Goal: Information Seeking & Learning: Learn about a topic

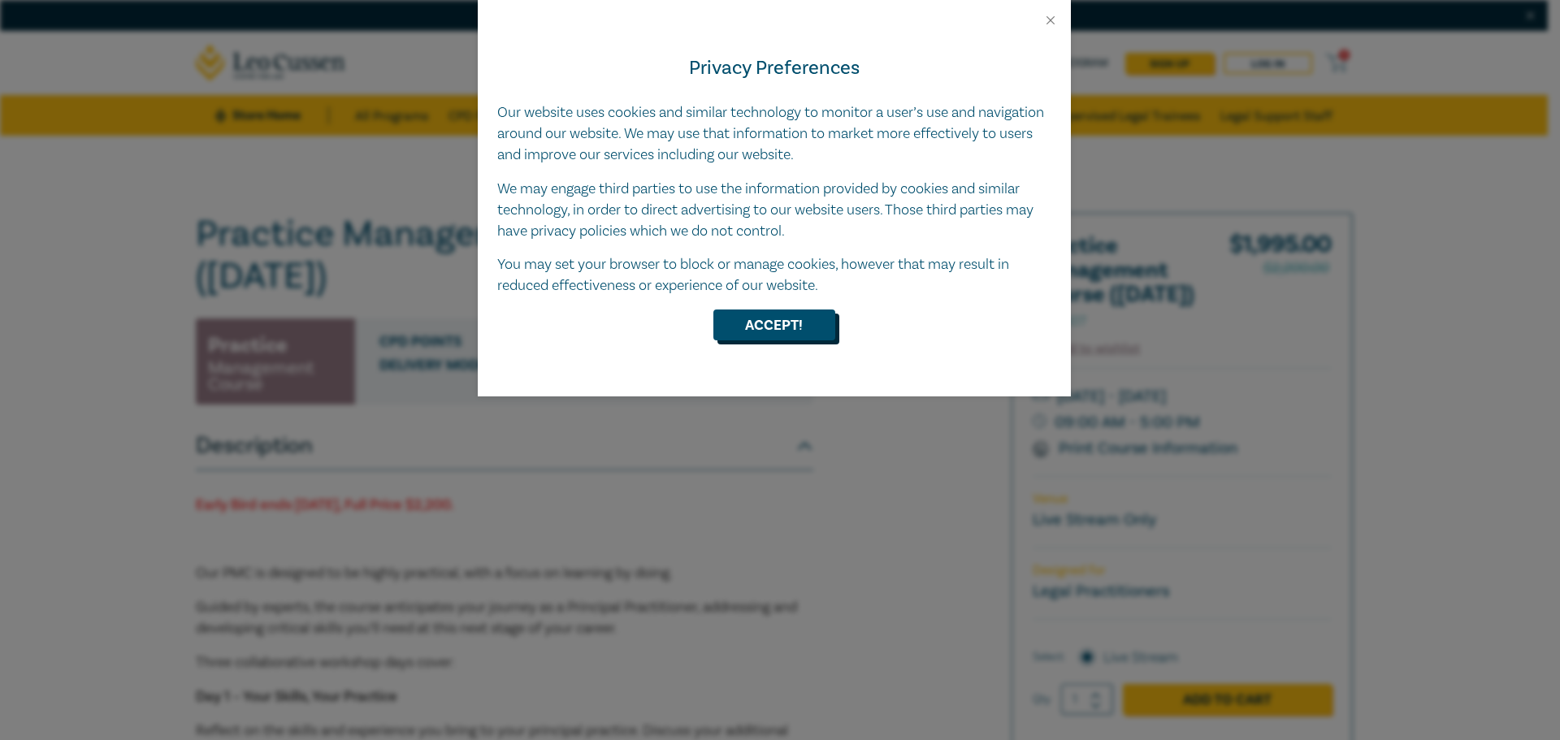
click at [764, 328] on button "Accept!" at bounding box center [775, 325] width 122 height 31
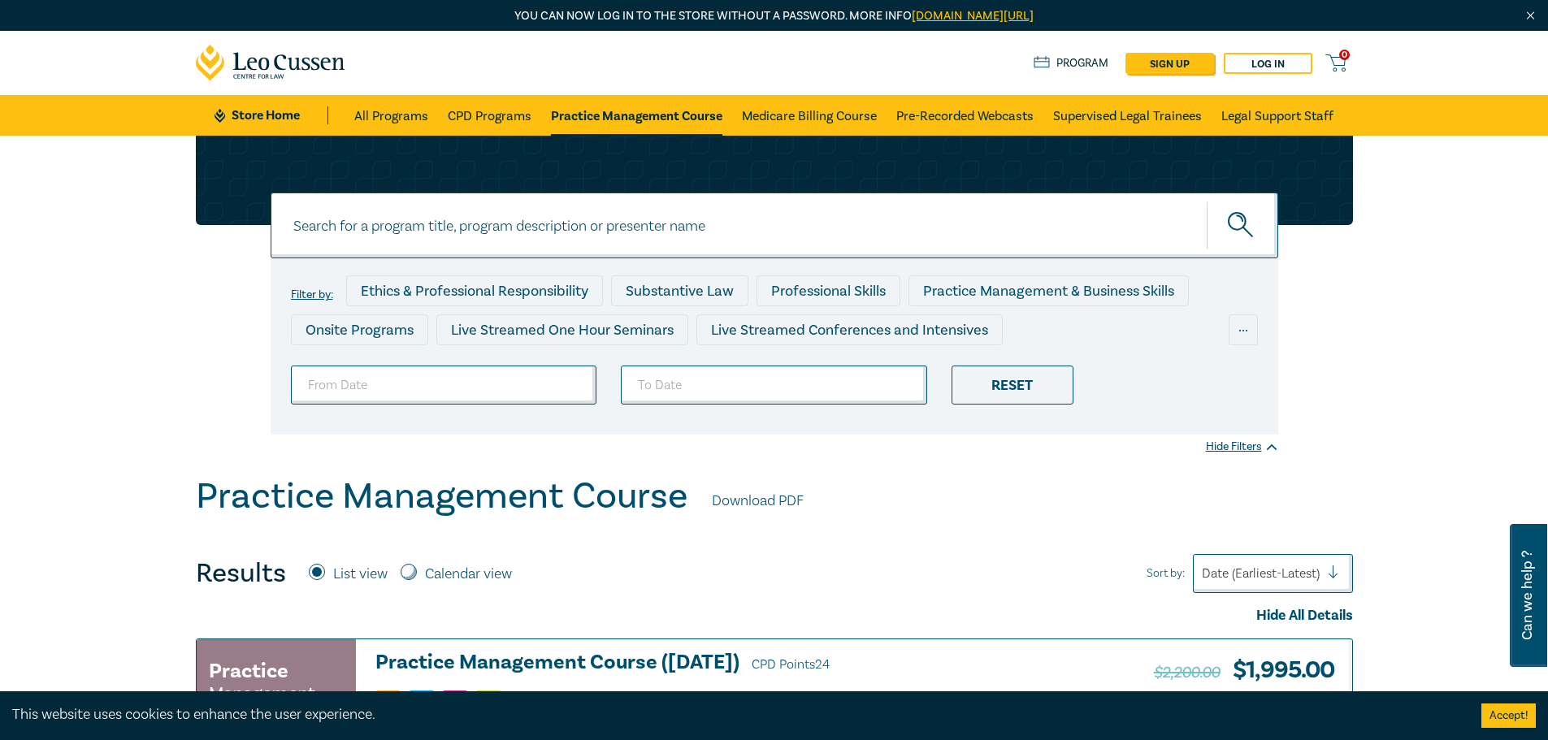
click at [625, 114] on link "Practice Management Course" at bounding box center [636, 115] width 171 height 41
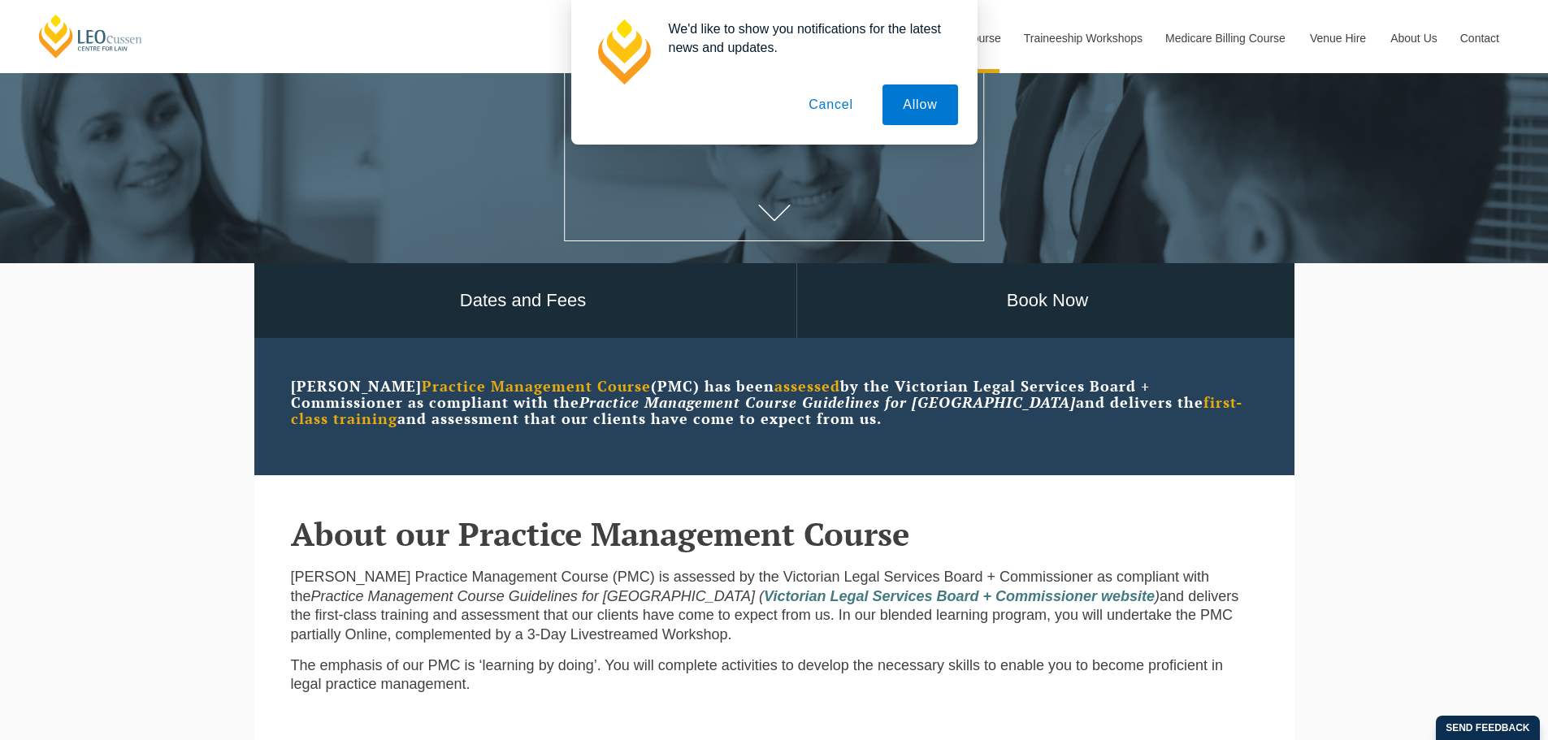
click at [840, 110] on button "Cancel" at bounding box center [830, 105] width 85 height 41
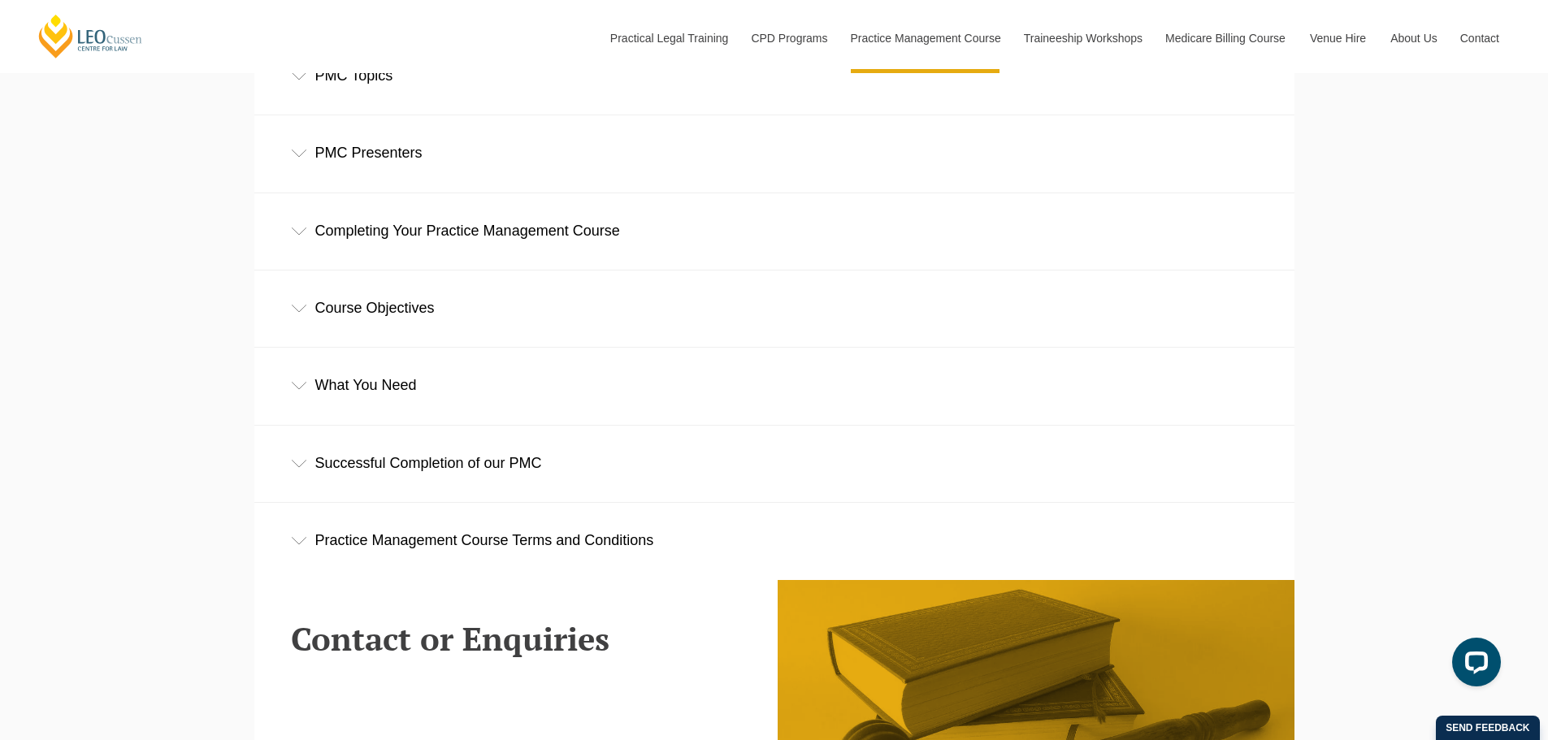
scroll to position [2438, 0]
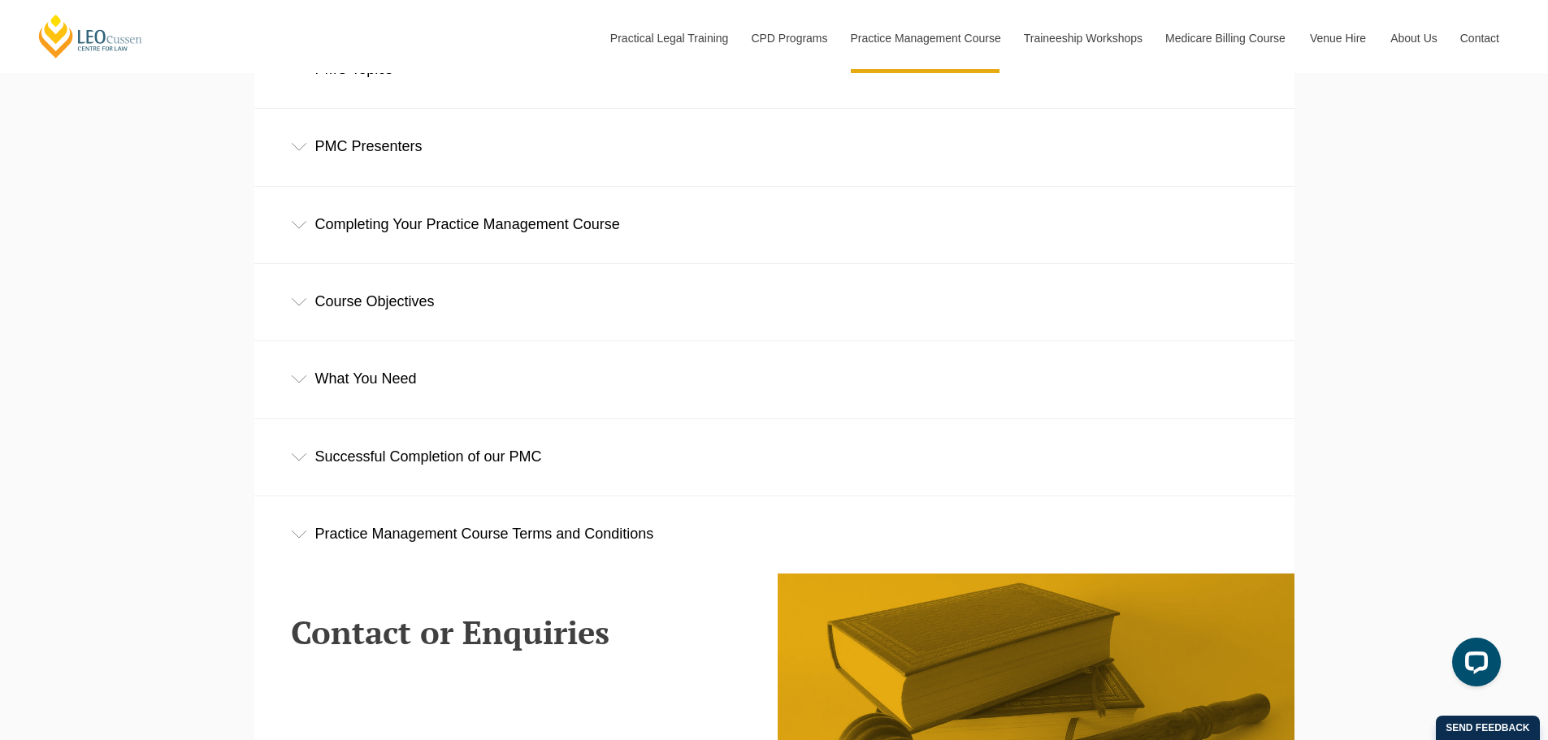
click at [376, 226] on div "Completing Your Practice Management Course" at bounding box center [774, 225] width 1040 height 76
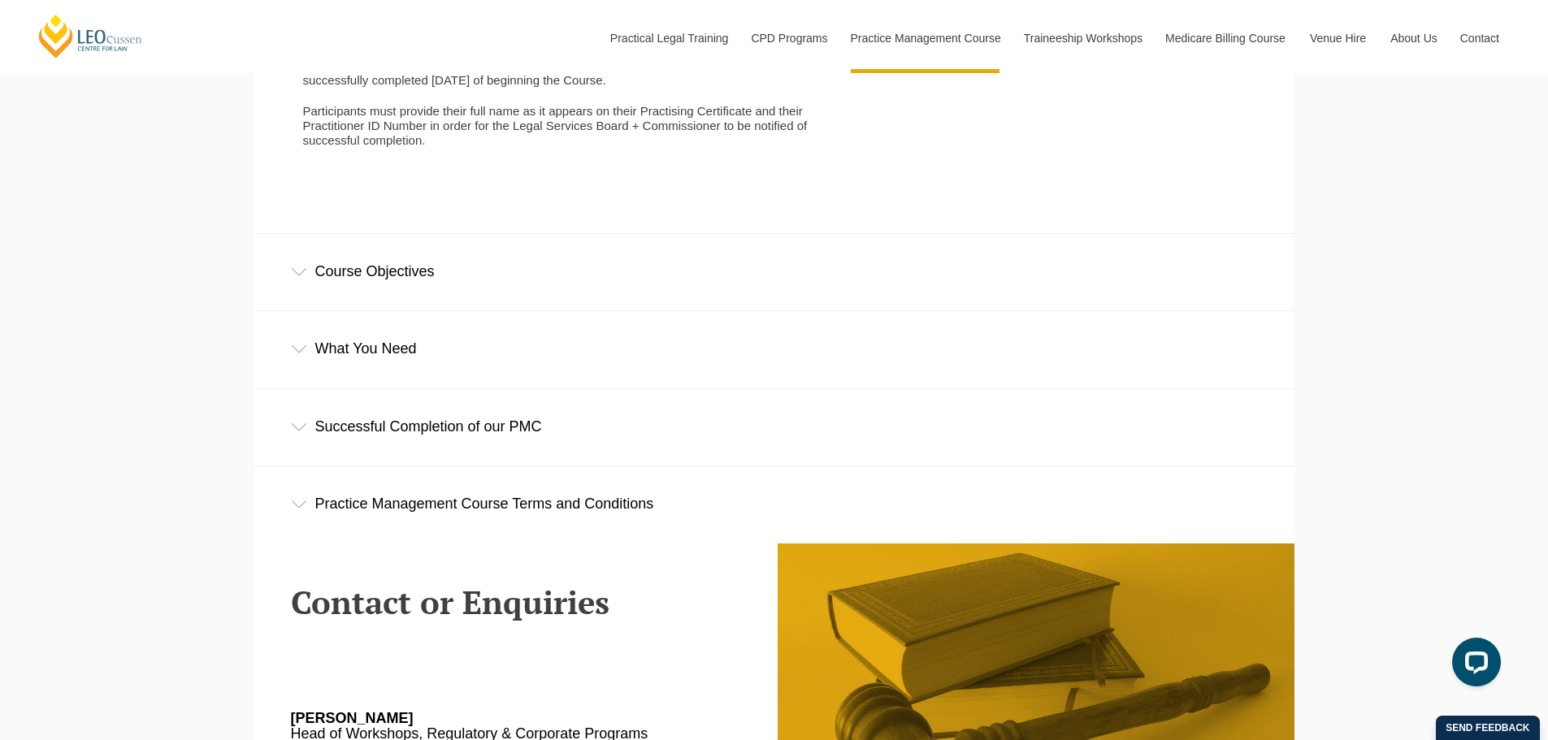
scroll to position [3251, 0]
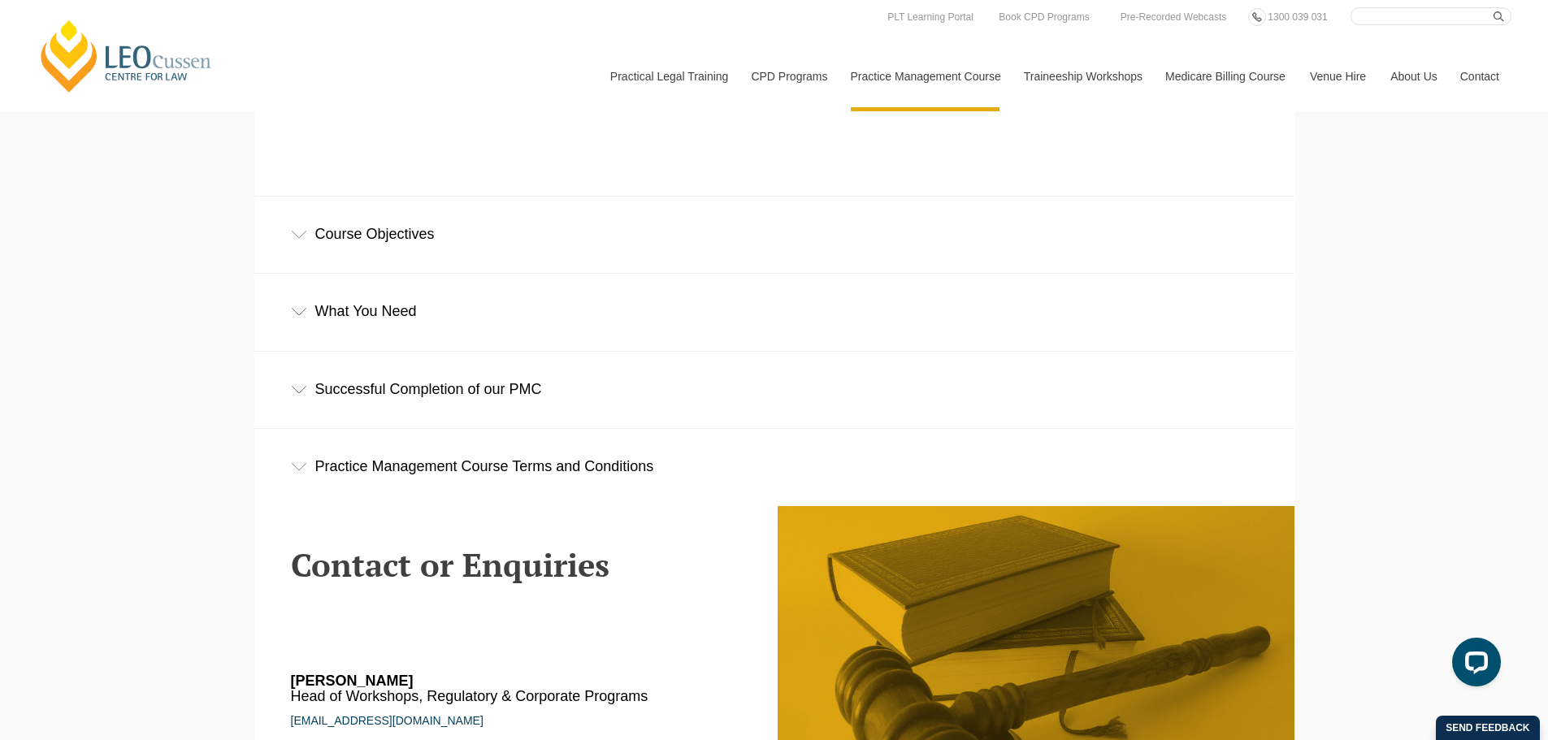
click at [430, 403] on div "Successful Completion of our PMC" at bounding box center [774, 390] width 1040 height 76
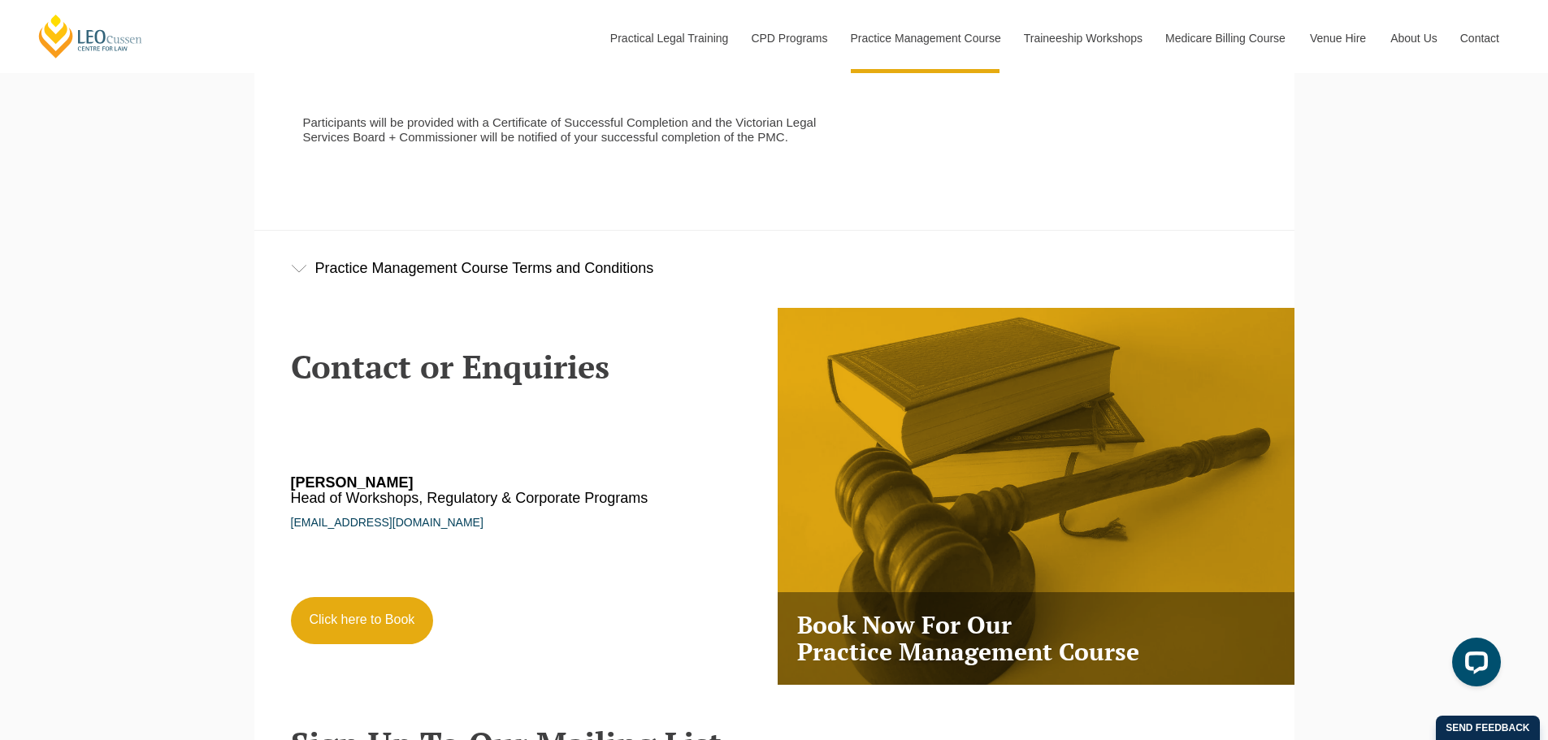
scroll to position [3646, 0]
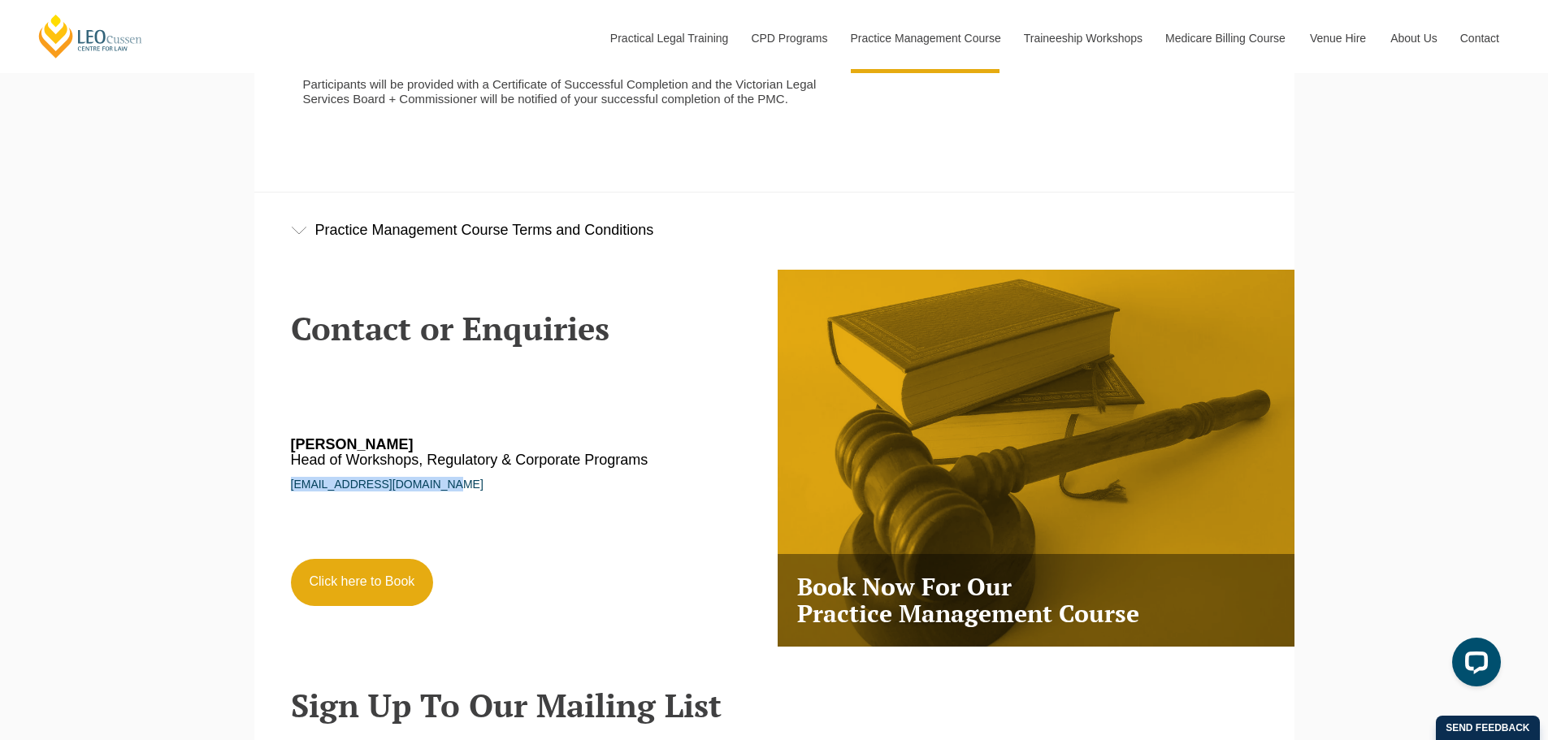
drag, startPoint x: 458, startPoint y: 508, endPoint x: 284, endPoint y: 504, distance: 174.0
click at [284, 504] on div "Contact or Enquiries Tom O'Gorman Head of Workshops, Regulatory & Corporate Pro…" at bounding box center [527, 447] width 496 height 355
copy link "togorman@leocussen.edu.au"
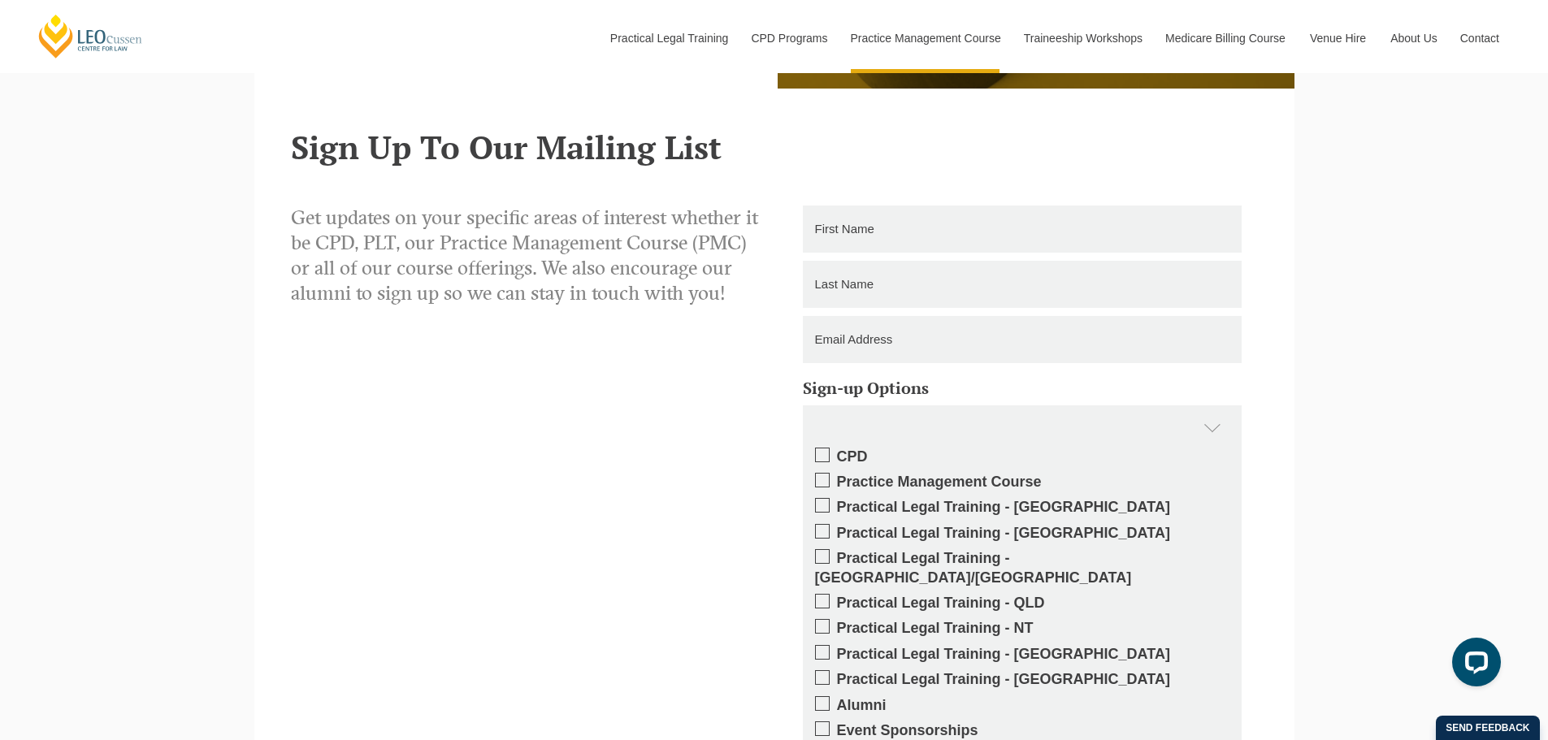
scroll to position [4215, 0]
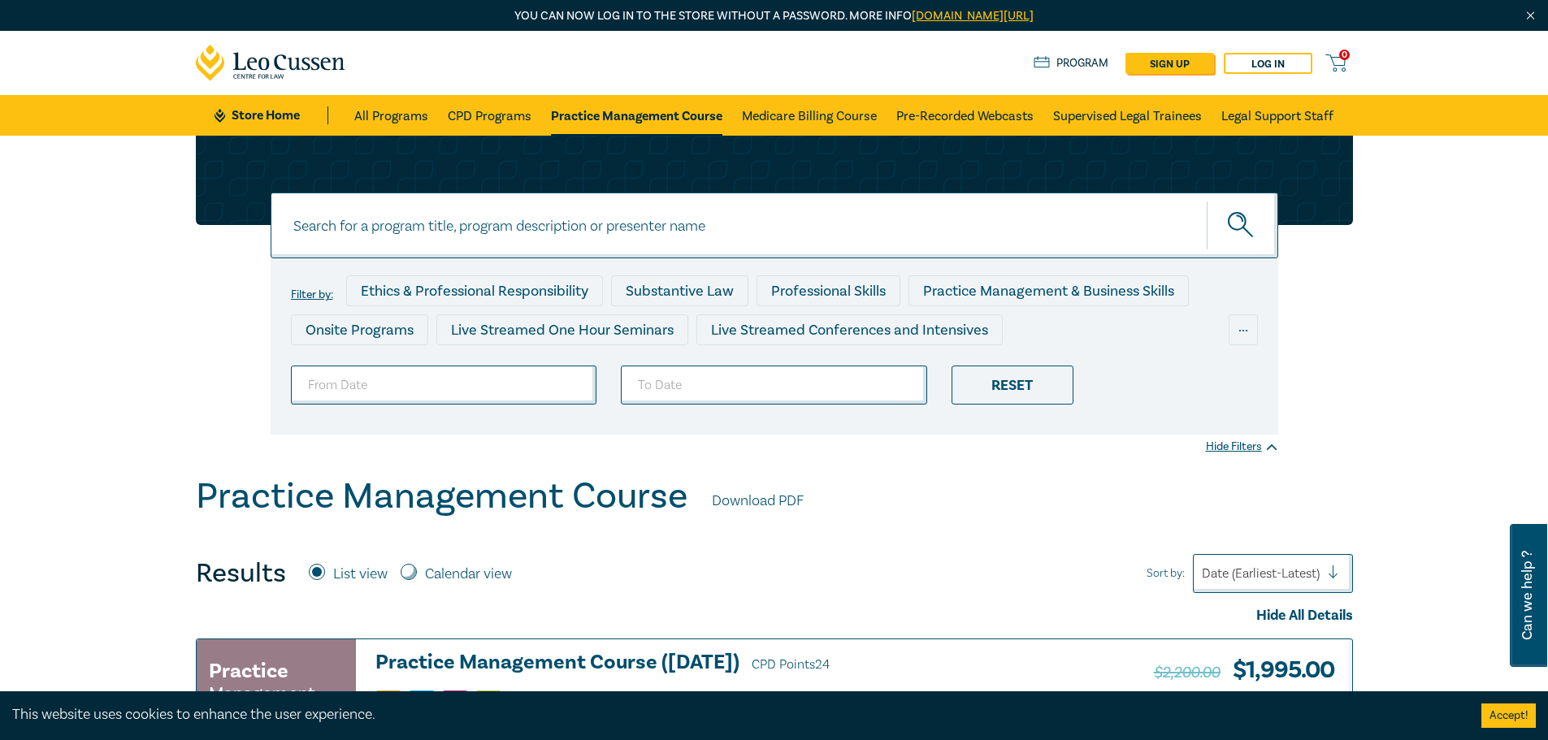
scroll to position [569, 0]
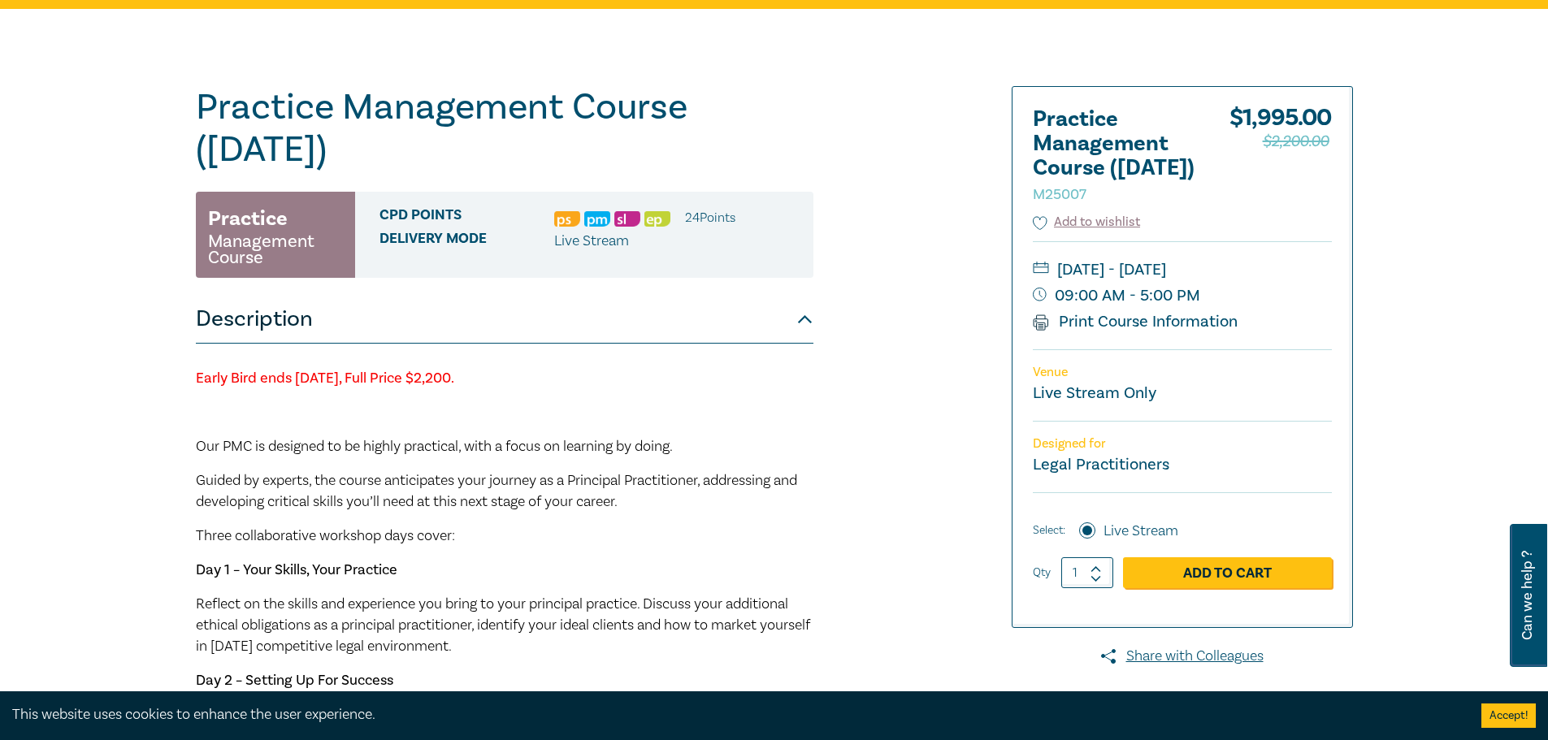
scroll to position [163, 0]
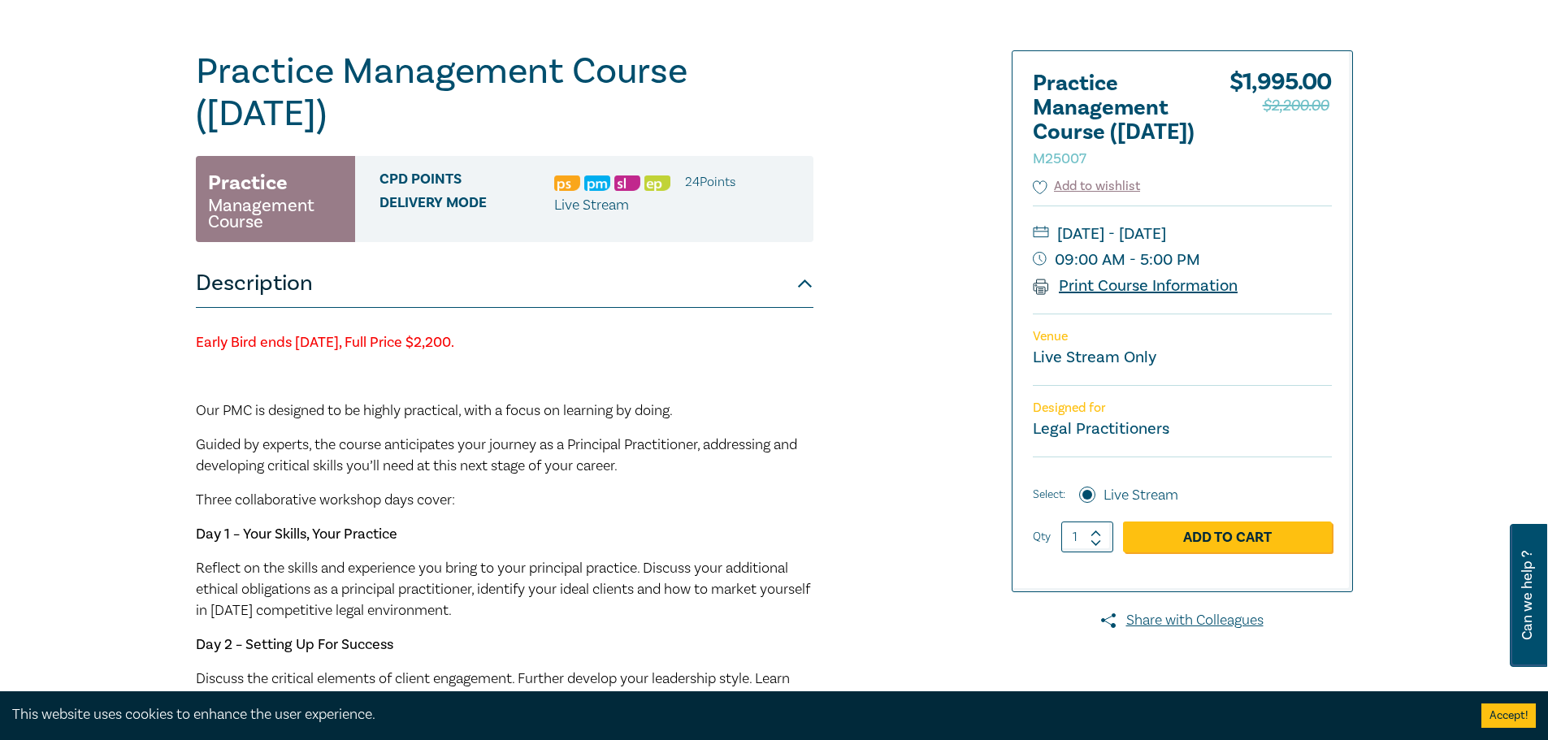
click at [1043, 295] on icon at bounding box center [1041, 287] width 16 height 16
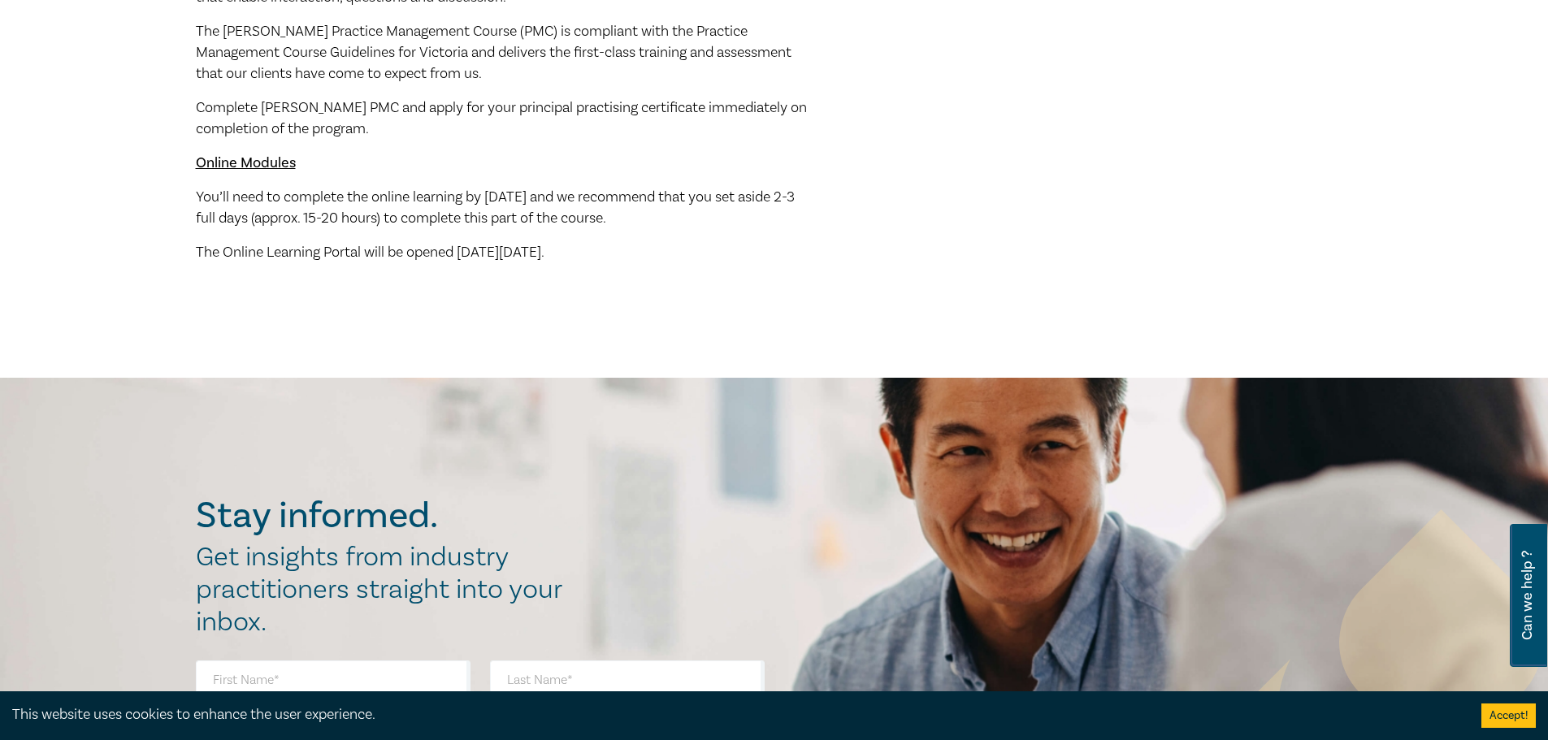
scroll to position [1057, 0]
